Goal: Task Accomplishment & Management: Manage account settings

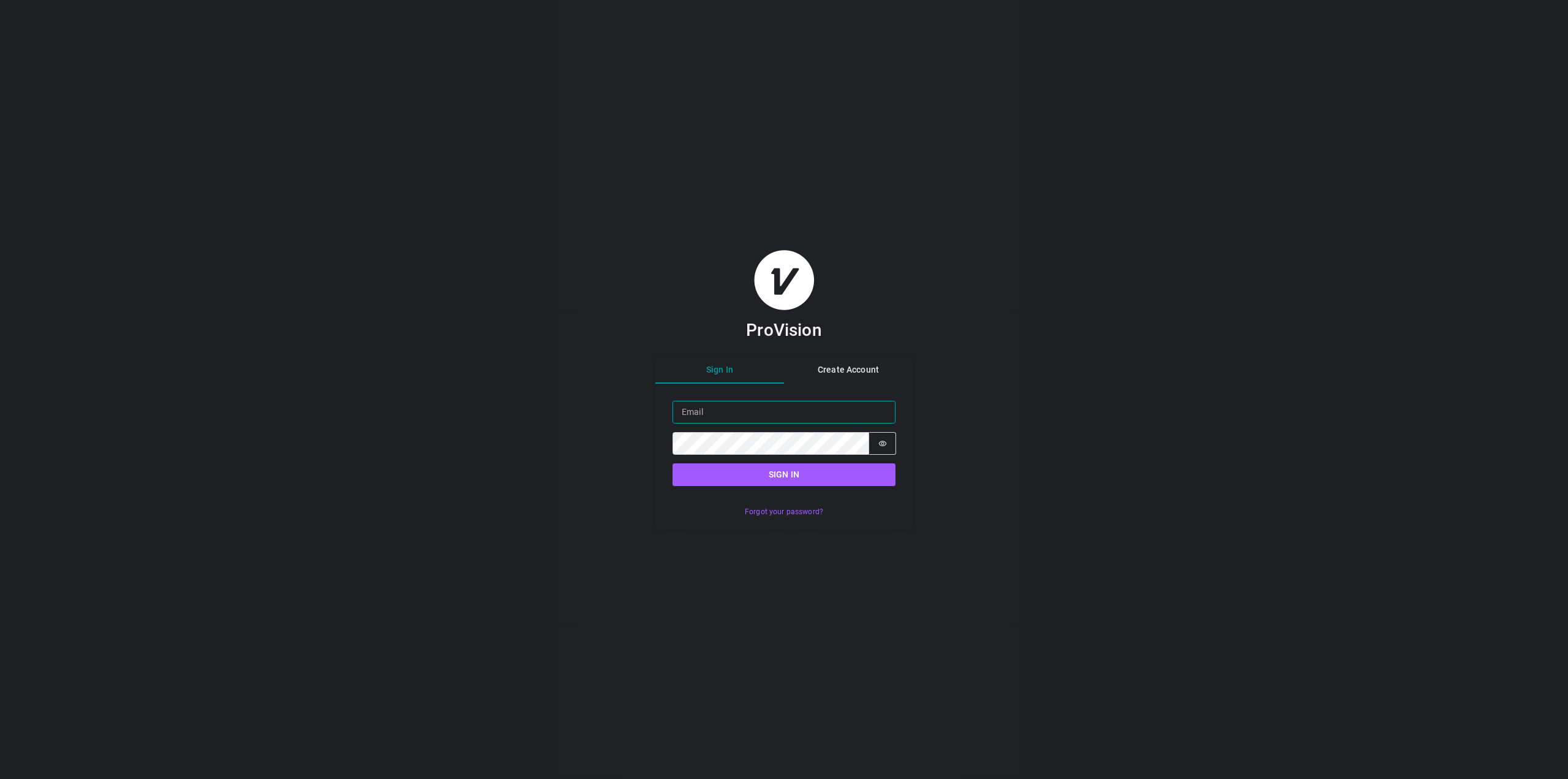
click at [808, 415] on input "Email" at bounding box center [784, 412] width 223 height 22
paste input "[PERSON_NAME][EMAIL_ADDRESS][DOMAIN_NAME]"
type input "[PERSON_NAME][EMAIL_ADDRESS][DOMAIN_NAME]"
click at [784, 470] on button "Sign in" at bounding box center [784, 474] width 223 height 22
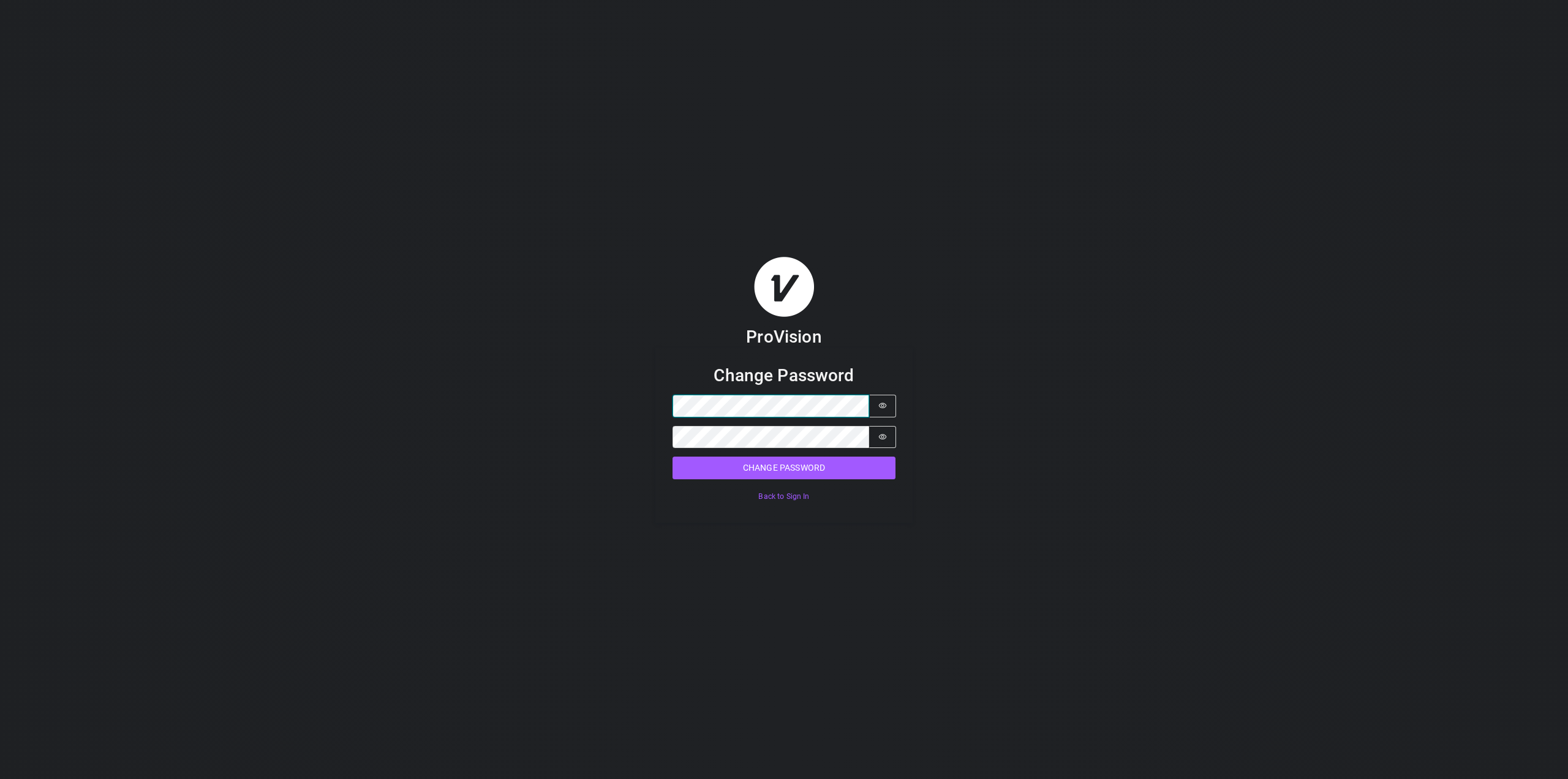
click at [673, 457] on button "Change Password" at bounding box center [784, 468] width 223 height 22
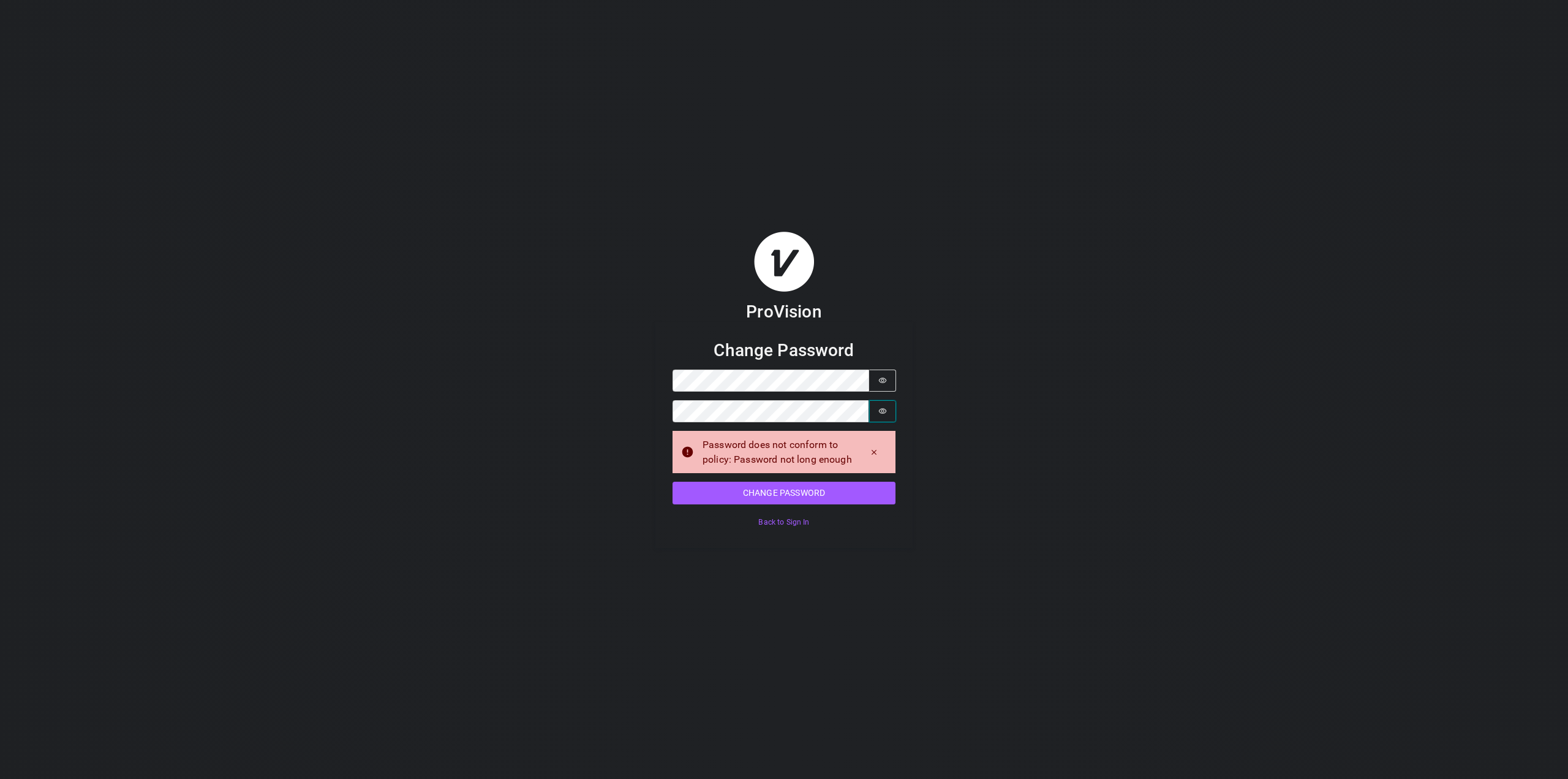
click at [889, 412] on button "Password is hidden" at bounding box center [882, 411] width 27 height 22
click at [888, 389] on button "Password is hidden" at bounding box center [882, 381] width 27 height 22
click at [844, 495] on button "Change Password" at bounding box center [784, 493] width 223 height 22
click at [588, 377] on div "ProVision Change Password Password Password is shown Confirm Password Password …" at bounding box center [784, 390] width 1568 height 779
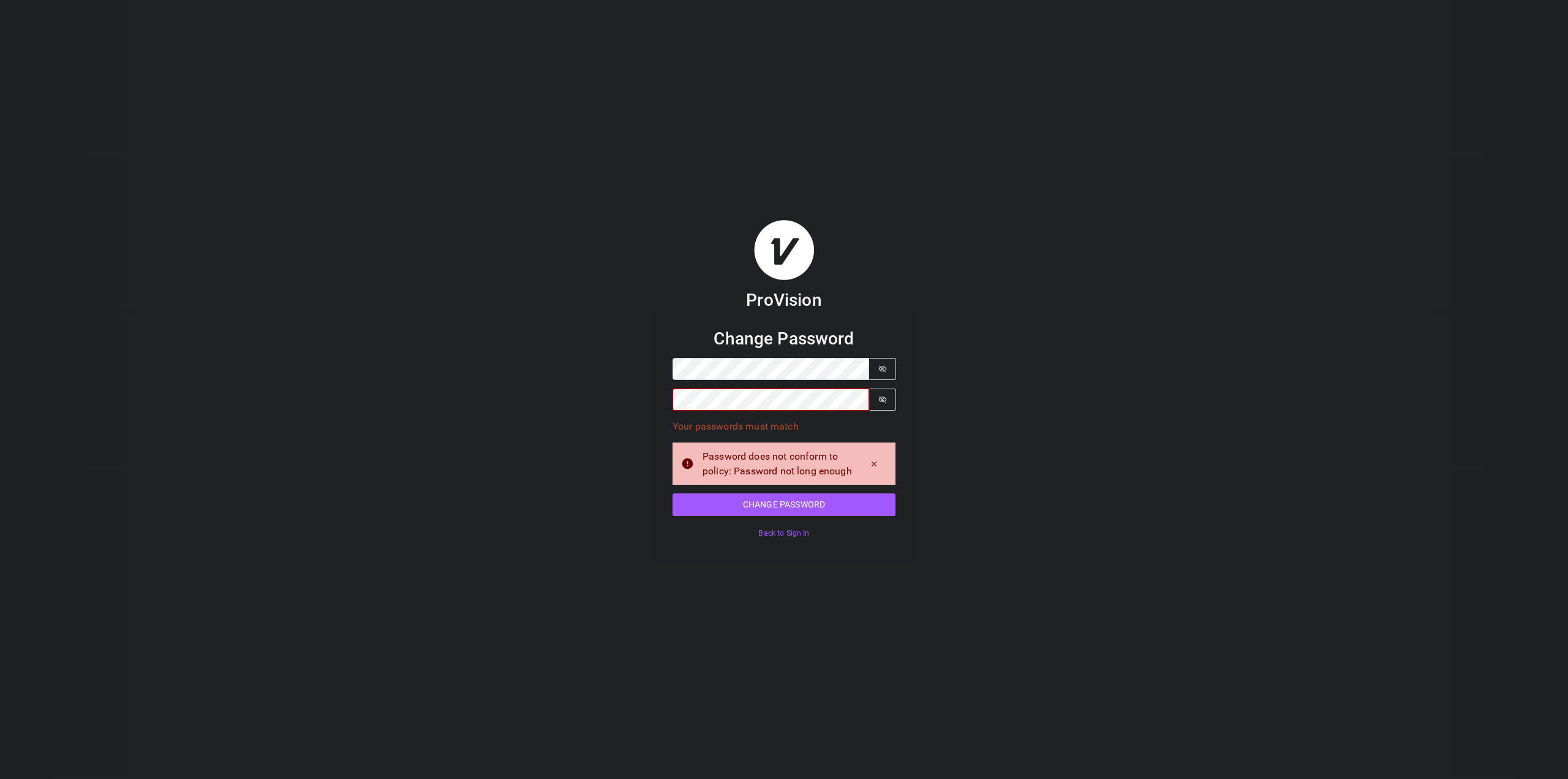
click at [555, 396] on div "ProVision Change Password Password Password is shown Confirm Password Password …" at bounding box center [784, 390] width 1568 height 779
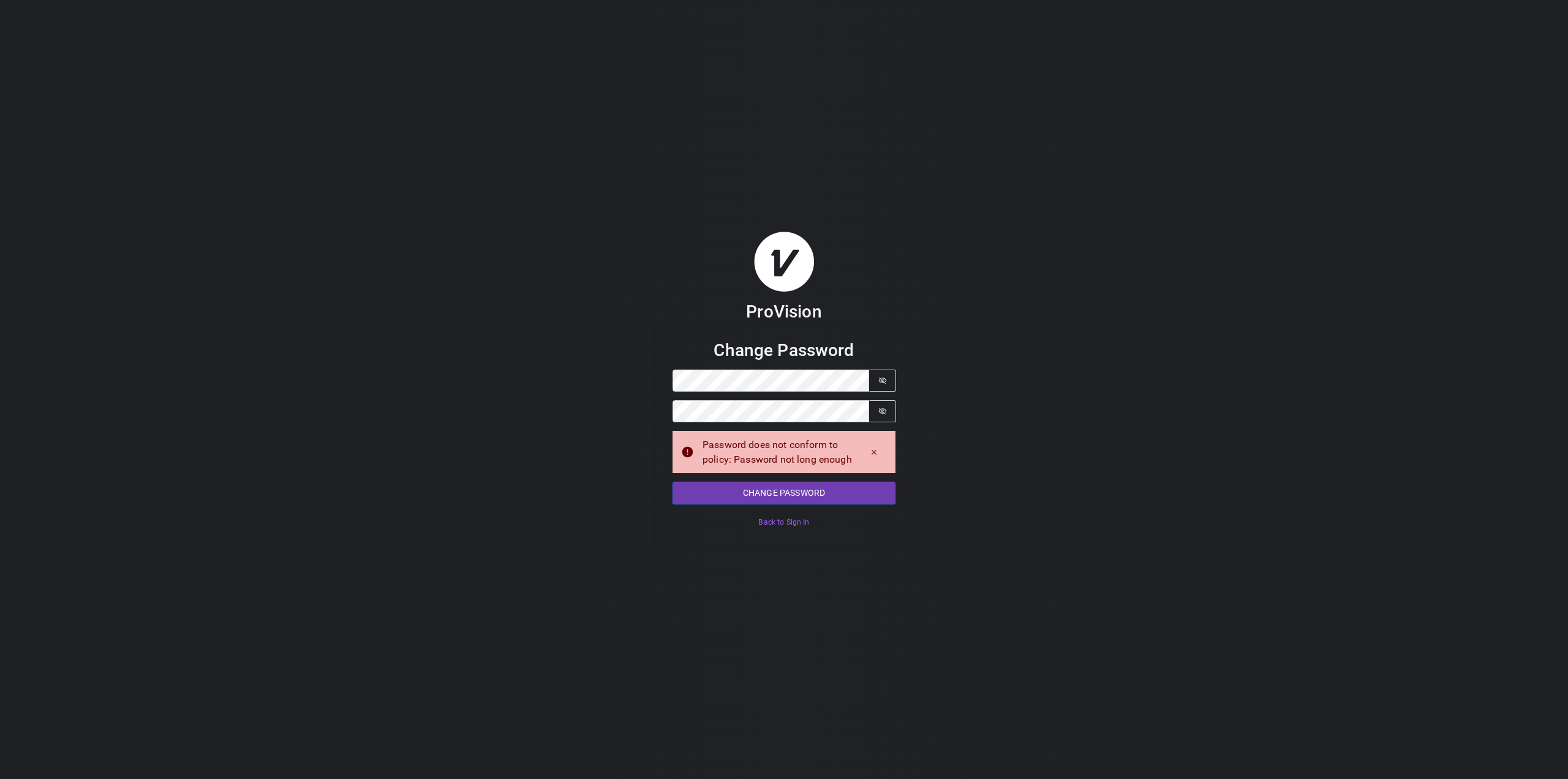
click at [799, 486] on button "Change Password" at bounding box center [784, 493] width 223 height 22
